Goal: Book appointment/travel/reservation

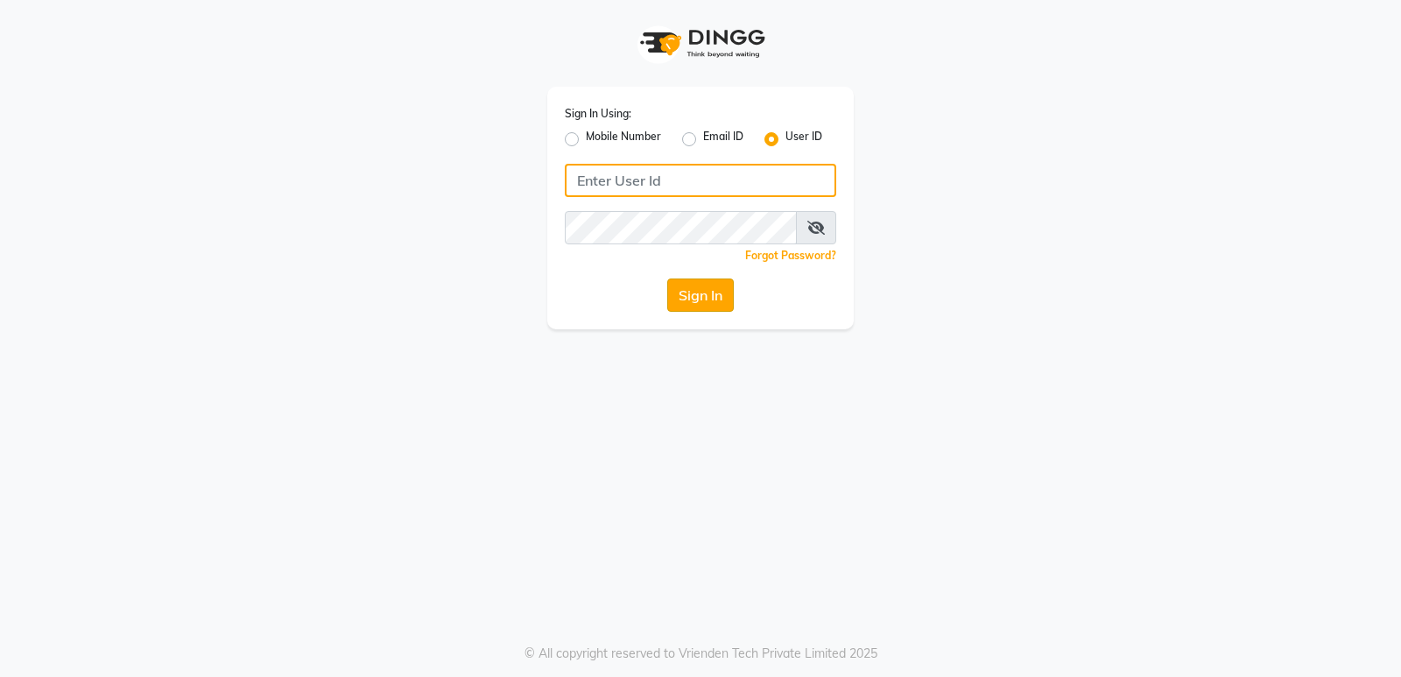
type input "naturalsk"
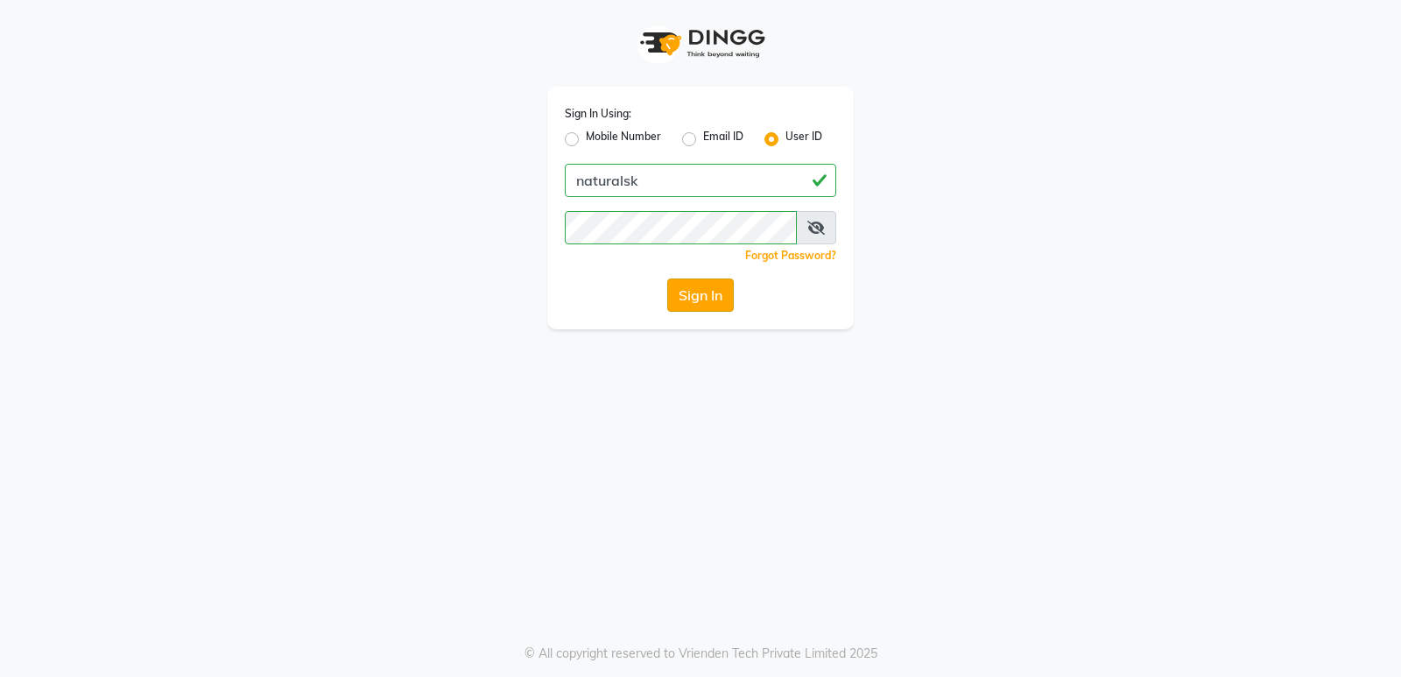
click at [704, 294] on button "Sign In" at bounding box center [700, 295] width 67 height 33
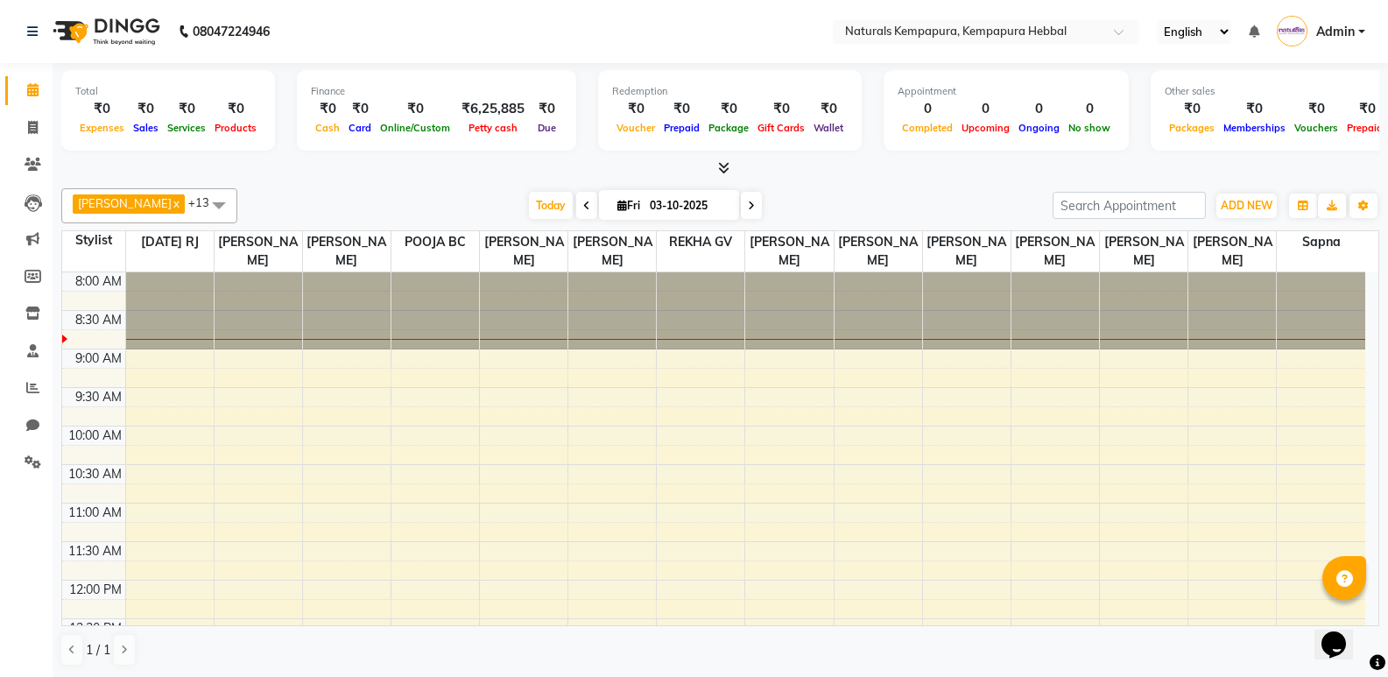
click at [172, 201] on link "x" at bounding box center [176, 203] width 8 height 14
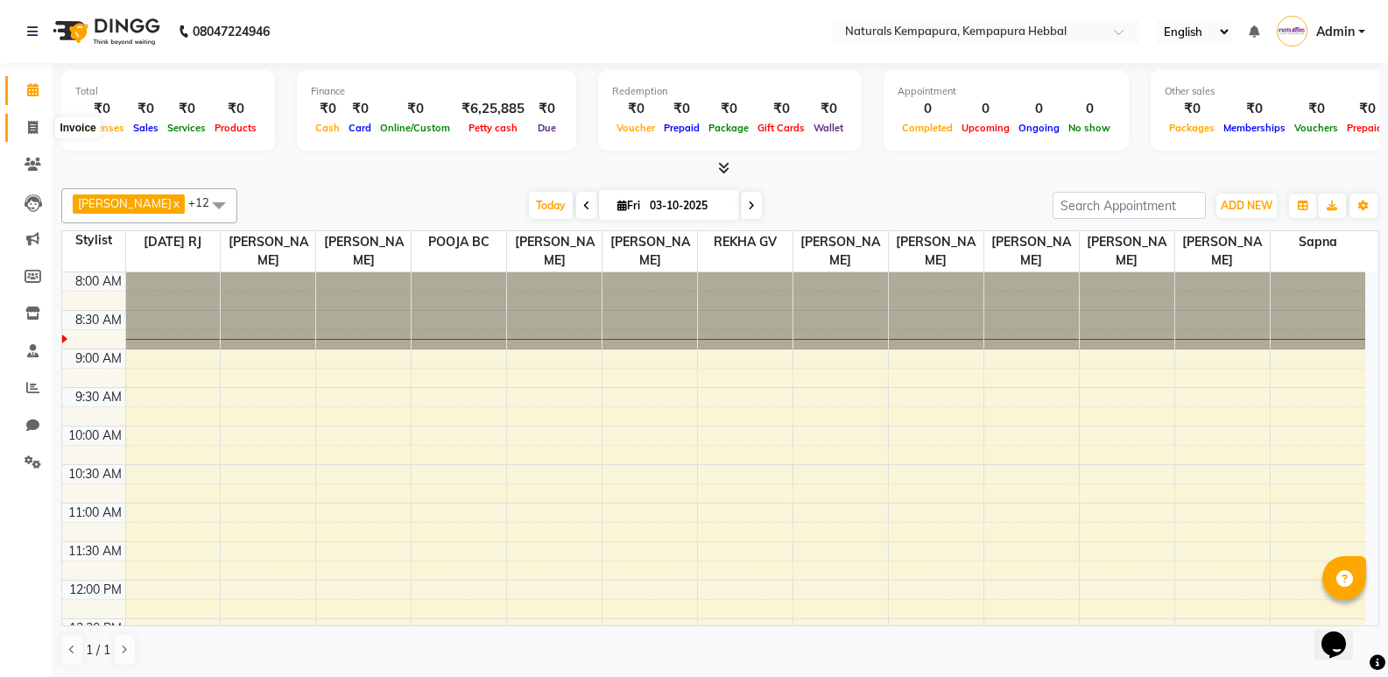
click at [39, 127] on span at bounding box center [33, 128] width 31 height 20
select select "service"
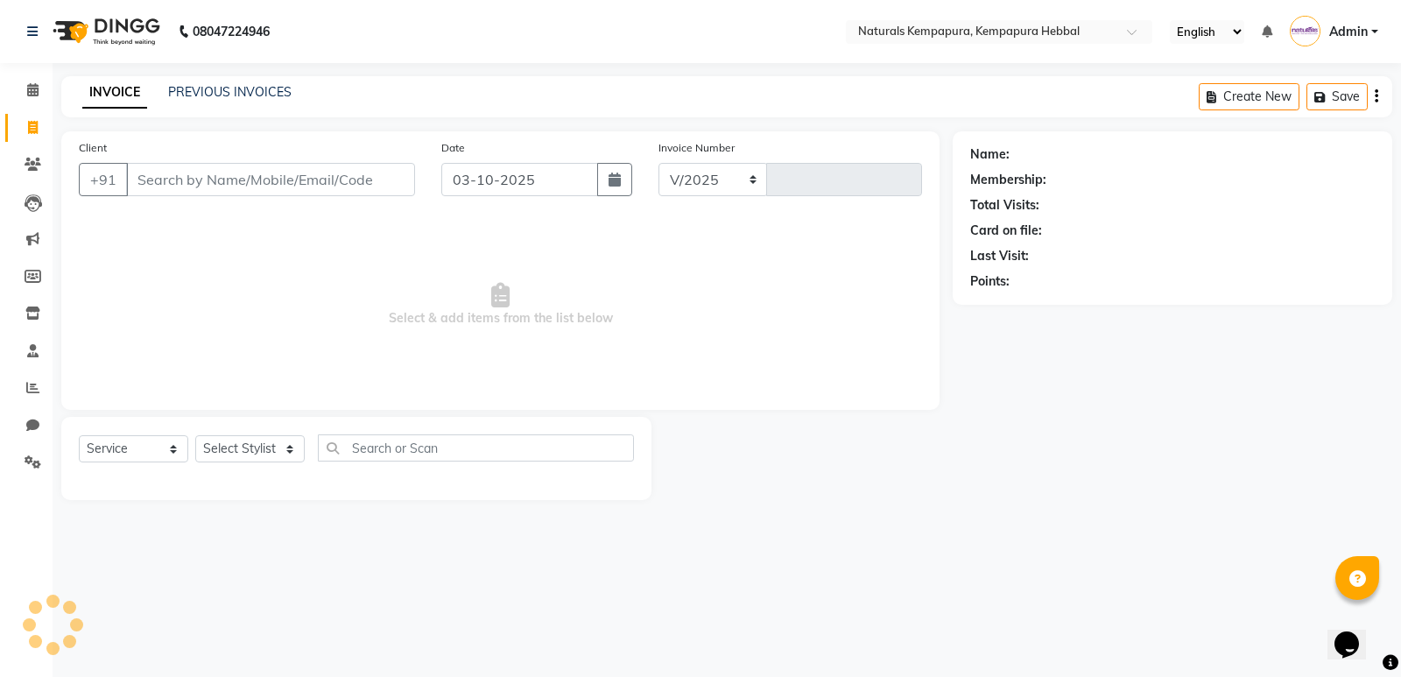
select select "7848"
type input "5402"
click at [34, 89] on icon at bounding box center [32, 89] width 11 height 13
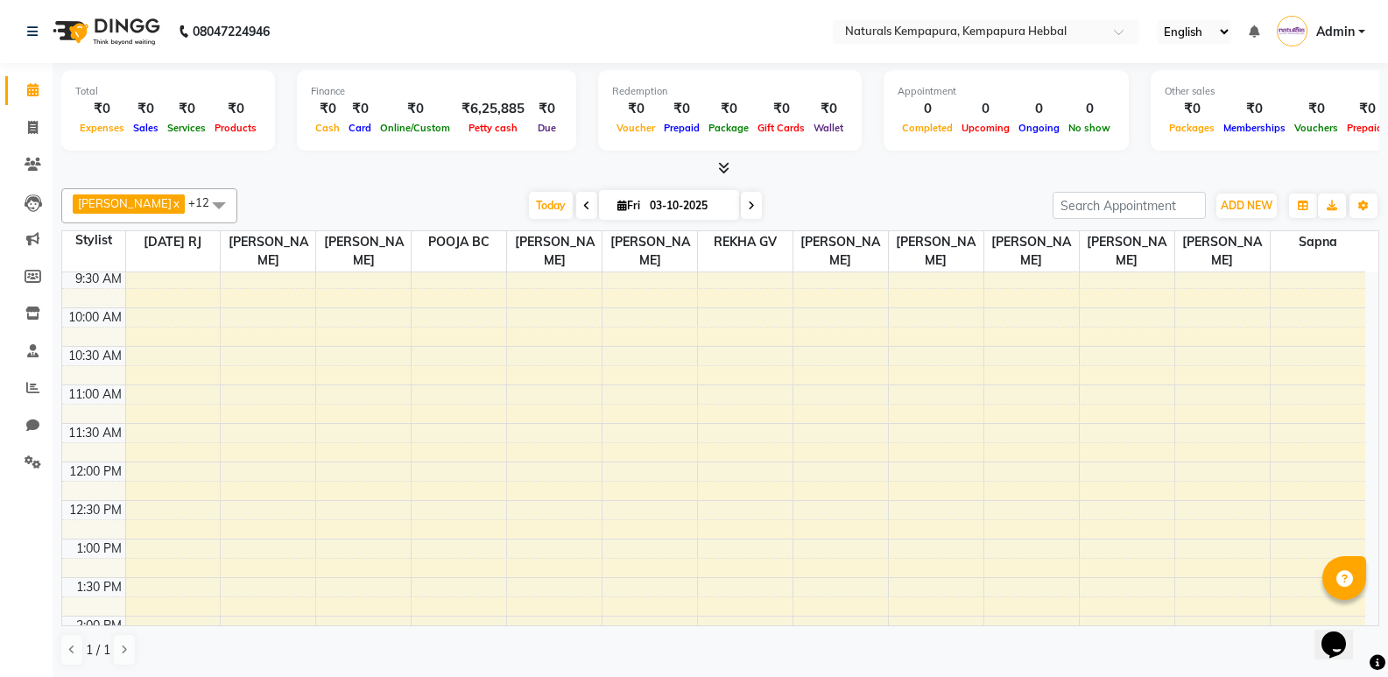
scroll to position [112, 0]
click at [1088, 212] on input "search" at bounding box center [1129, 205] width 153 height 27
click at [1126, 210] on input "search" at bounding box center [1129, 205] width 153 height 27
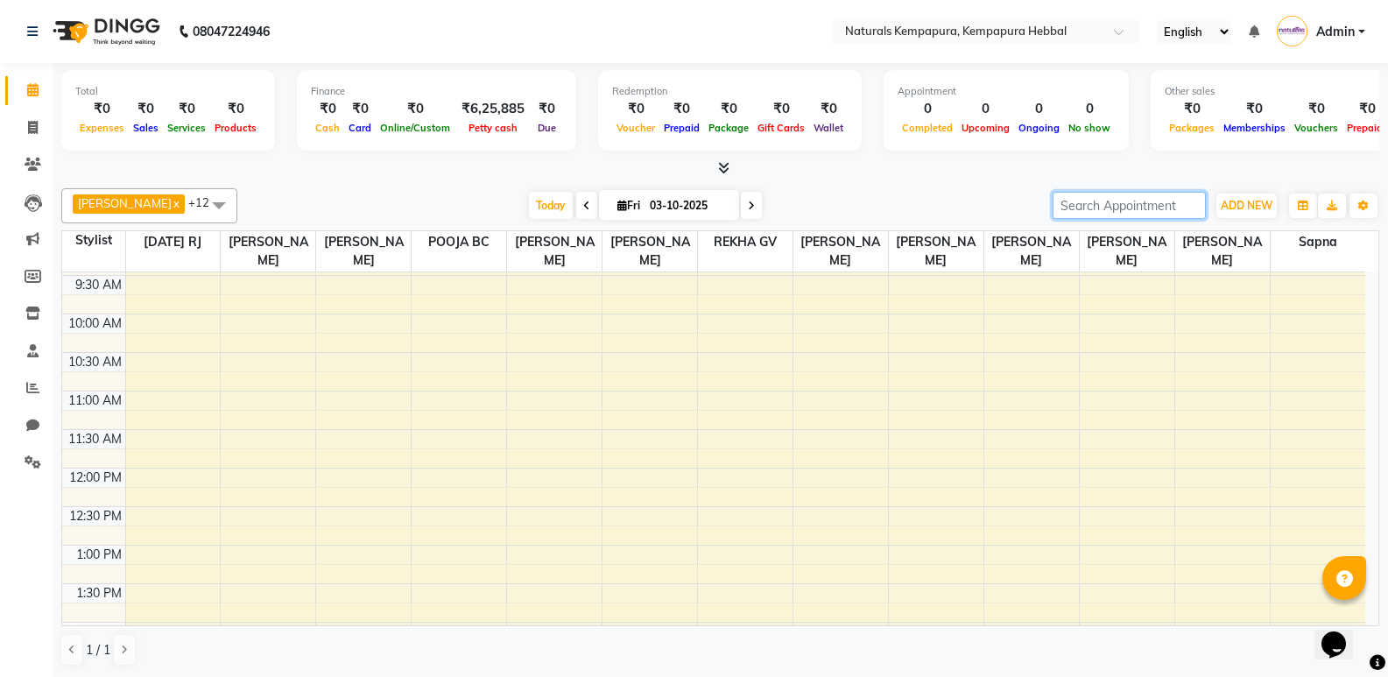
click at [1126, 210] on input "search" at bounding box center [1129, 205] width 153 height 27
click at [1252, 205] on span "ADD NEW" at bounding box center [1247, 205] width 52 height 13
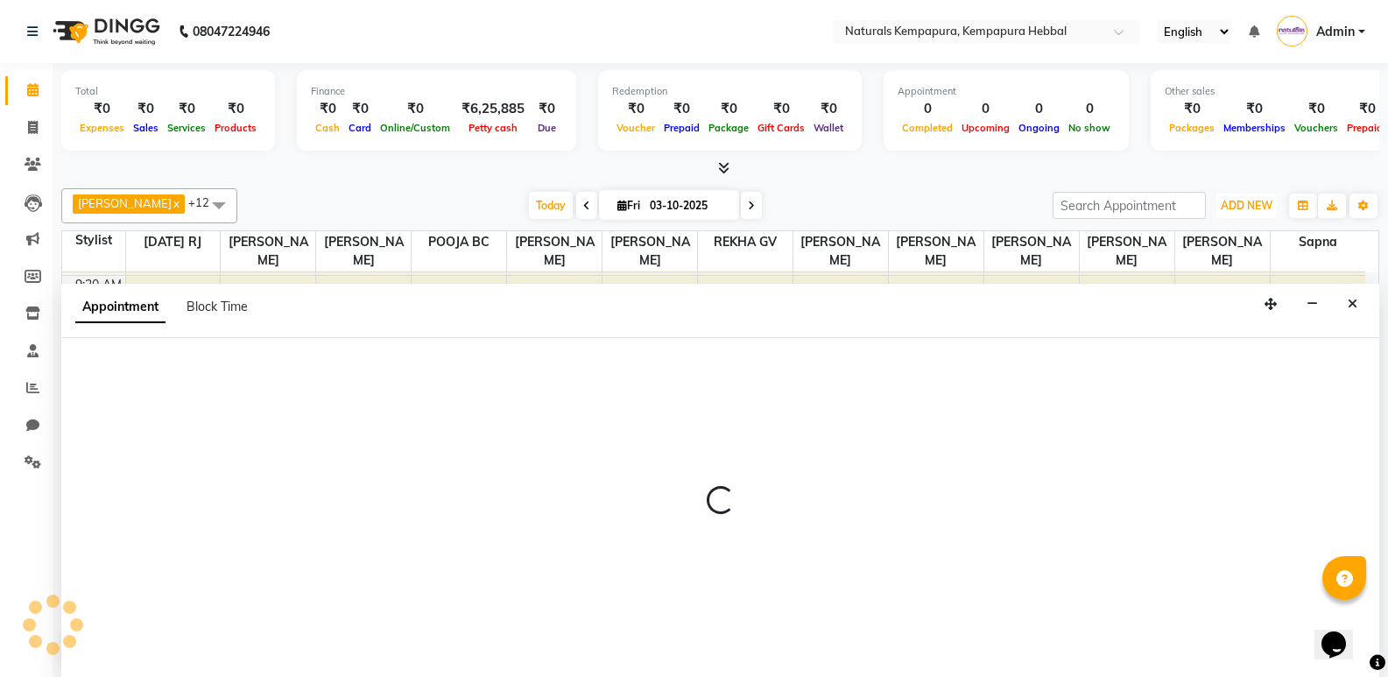
scroll to position [1, 0]
select select "70453"
select select "tentative"
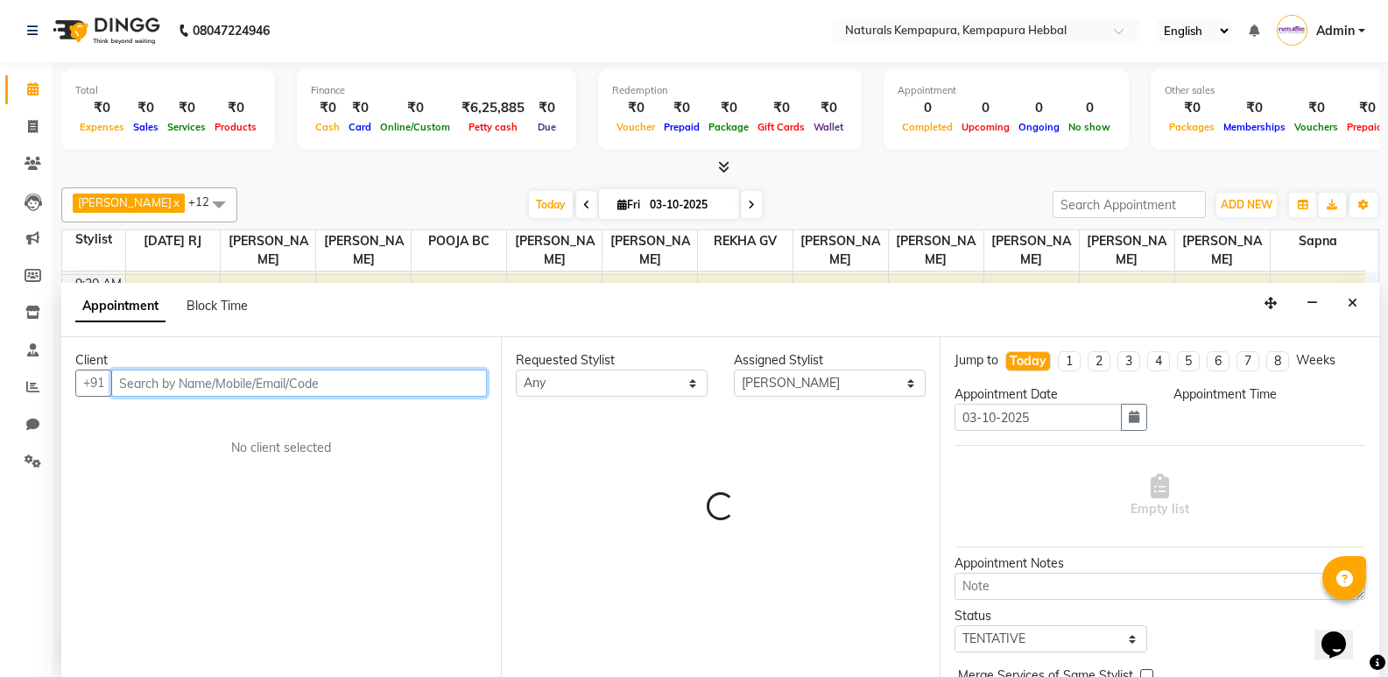
select select "600"
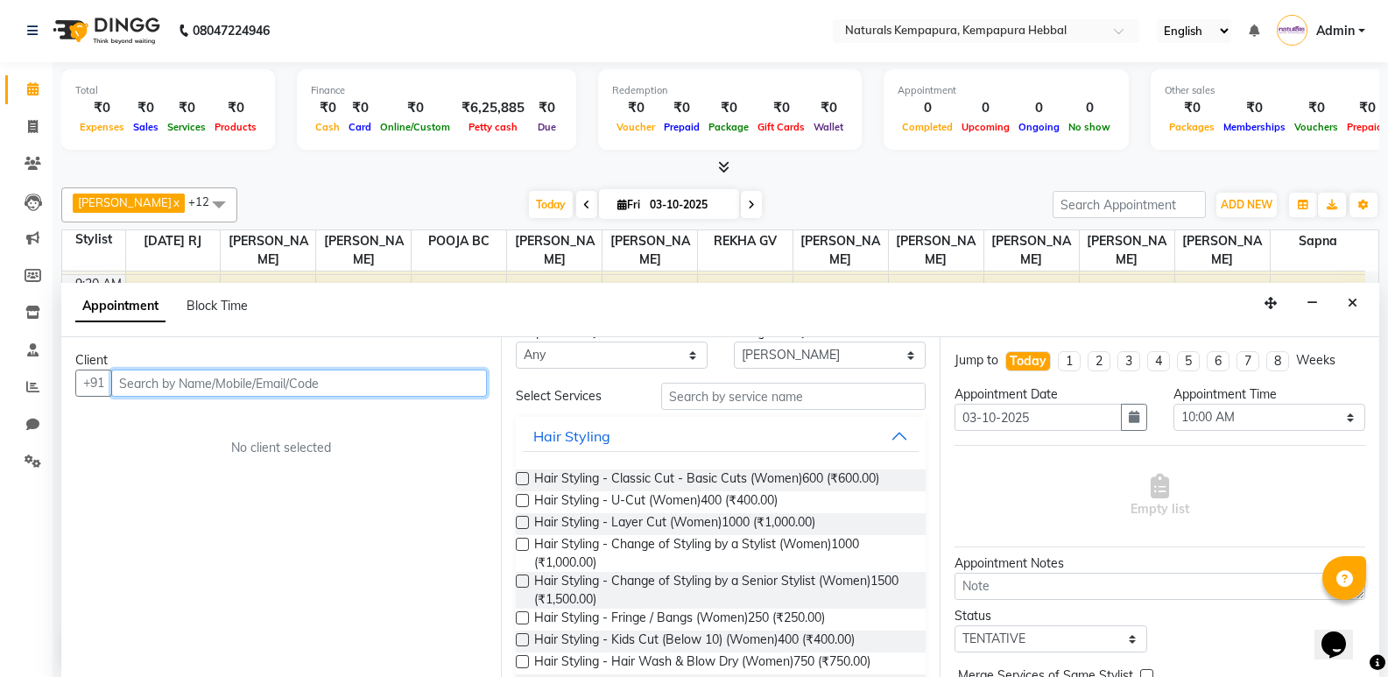
scroll to position [0, 0]
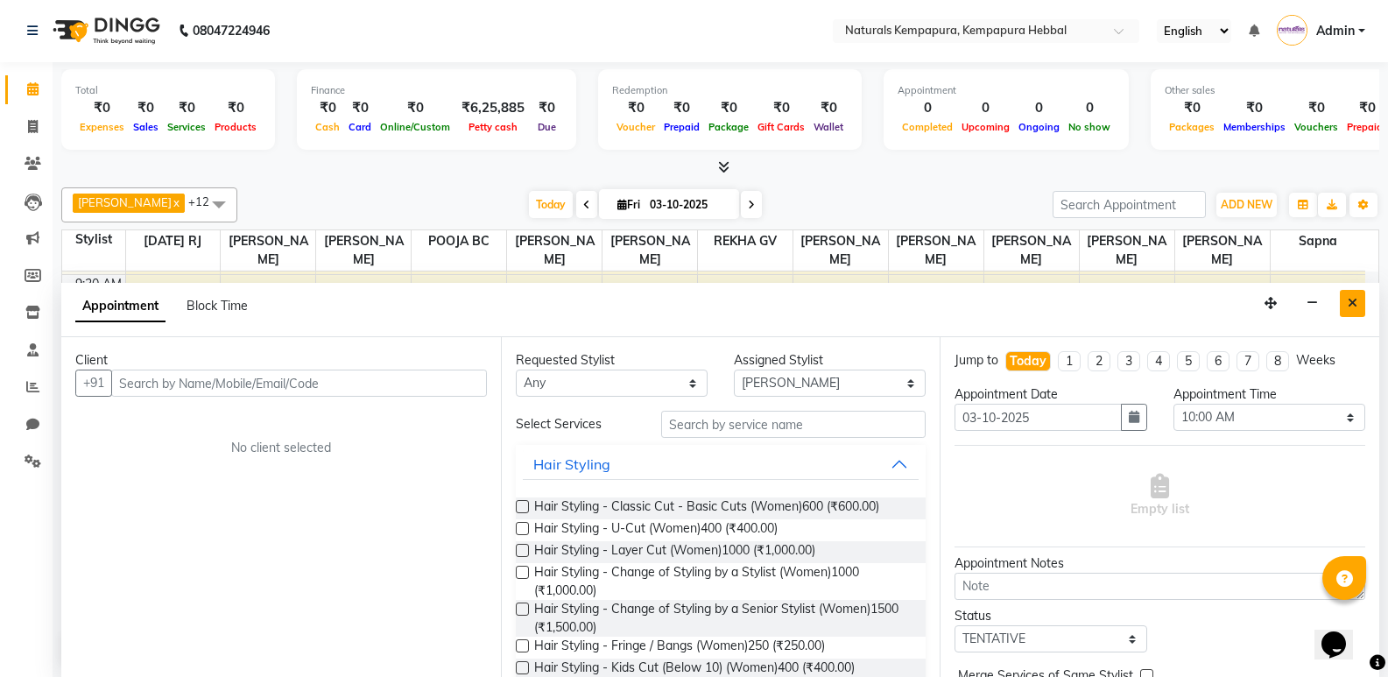
click at [1348, 305] on icon "Close" at bounding box center [1353, 303] width 10 height 12
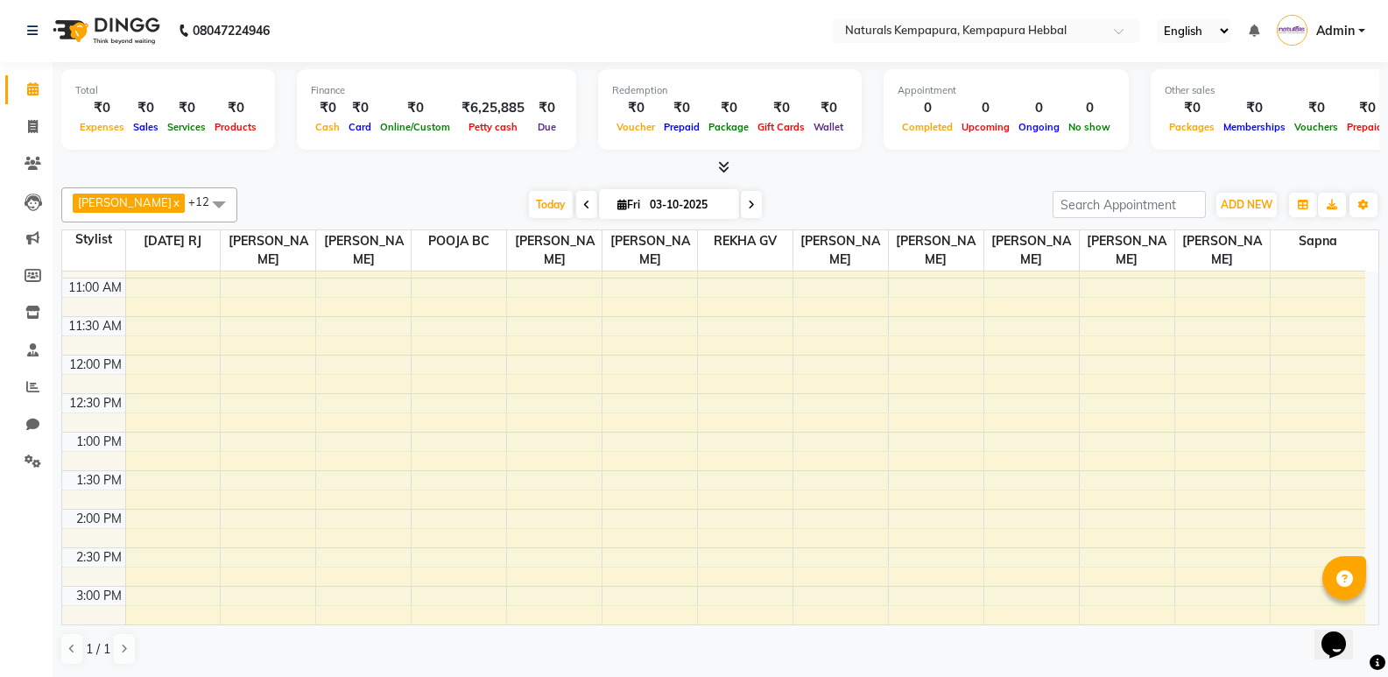
scroll to position [375, 0]
